Goal: Task Accomplishment & Management: Manage account settings

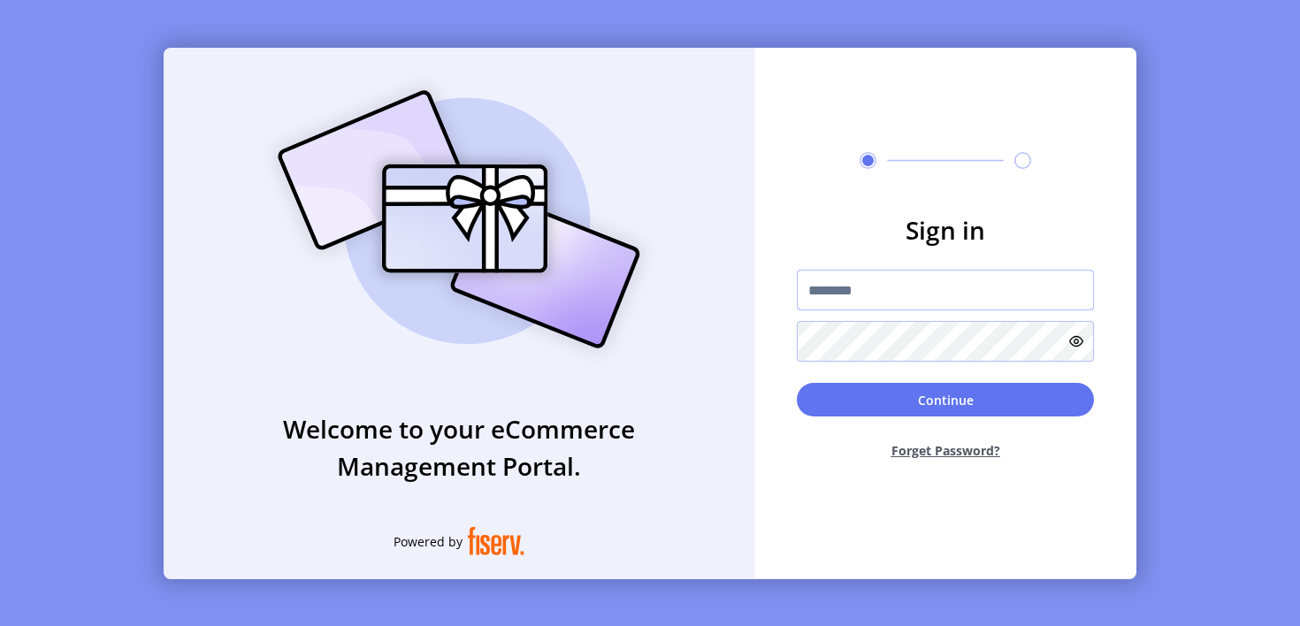
click at [946, 290] on input "text" at bounding box center [945, 290] width 297 height 41
type input "**********"
click at [946, 400] on button "Continue" at bounding box center [945, 400] width 297 height 34
